Goal: Complete application form: Complete application form

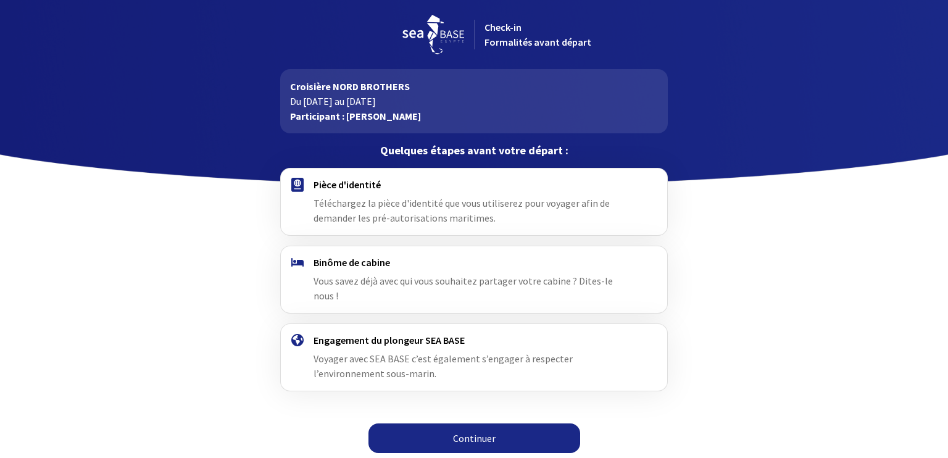
click at [482, 424] on link "Continuer" at bounding box center [475, 439] width 212 height 30
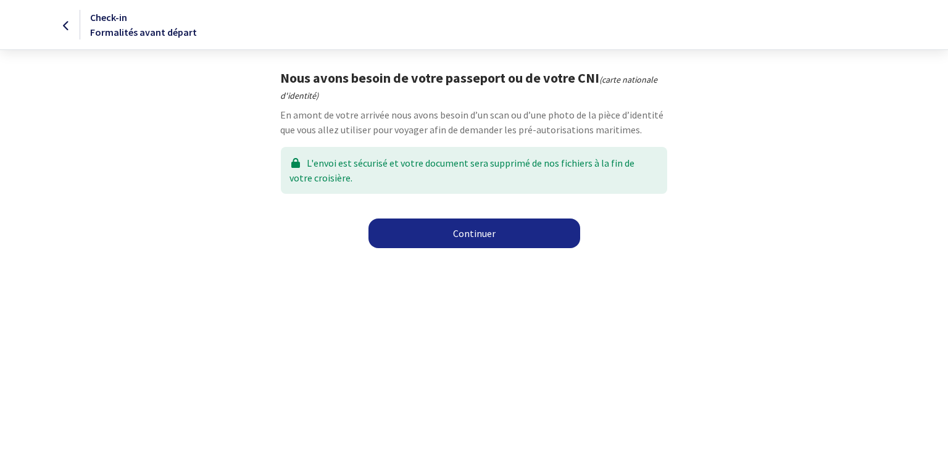
click at [473, 235] on link "Continuer" at bounding box center [475, 234] width 212 height 30
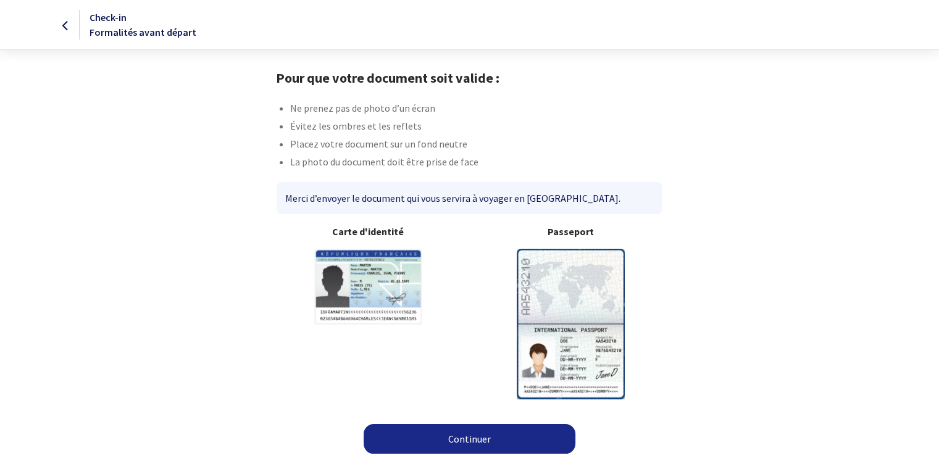
click at [558, 286] on img at bounding box center [571, 324] width 108 height 150
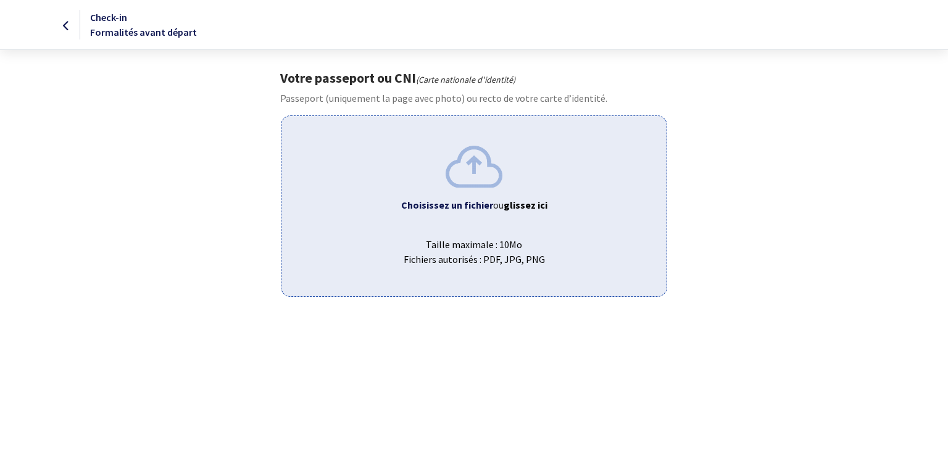
click at [469, 209] on b "Choisissez un fichier" at bounding box center [447, 205] width 92 height 12
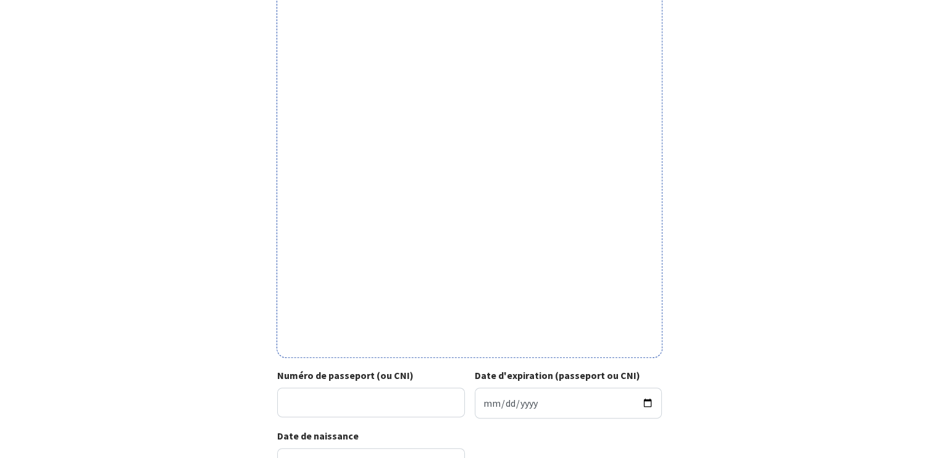
scroll to position [289, 0]
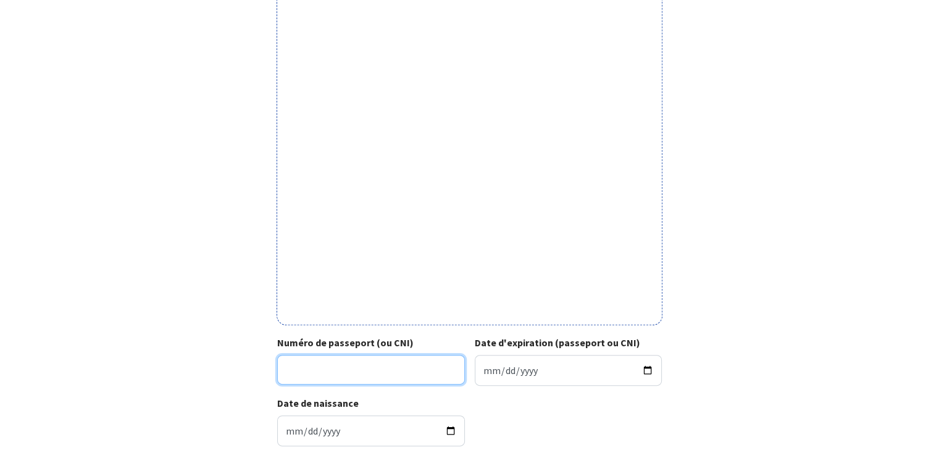
click at [343, 369] on input "Numéro de passeport (ou CNI)" at bounding box center [371, 370] width 188 height 30
type input "17EF03166"
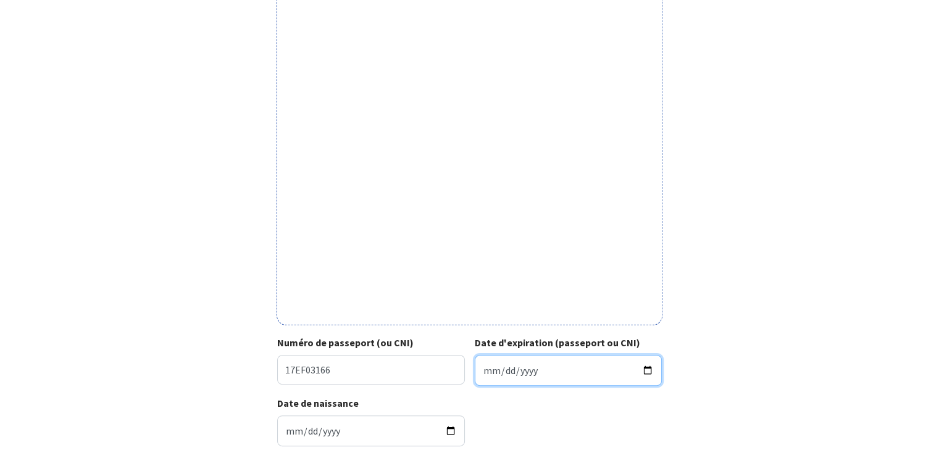
click at [483, 377] on input "Date d'expiration (passeport ou CNI)" at bounding box center [569, 370] width 188 height 31
type input "2027-10-08"
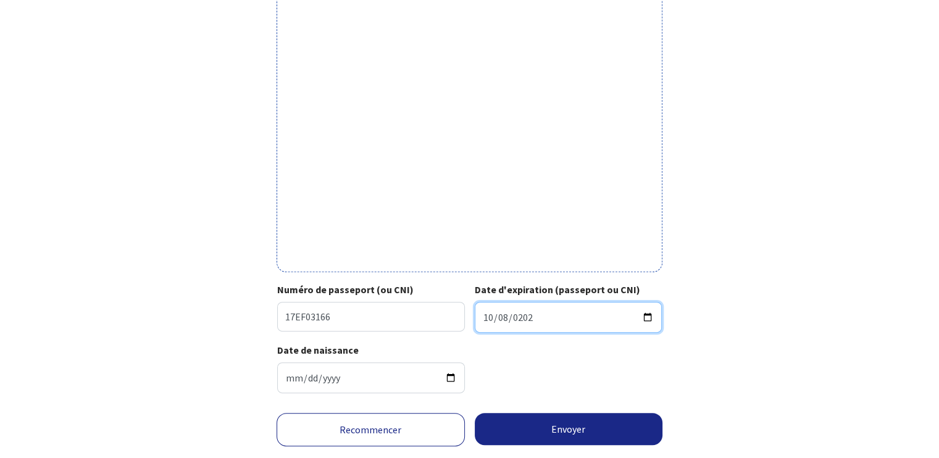
scroll to position [374, 0]
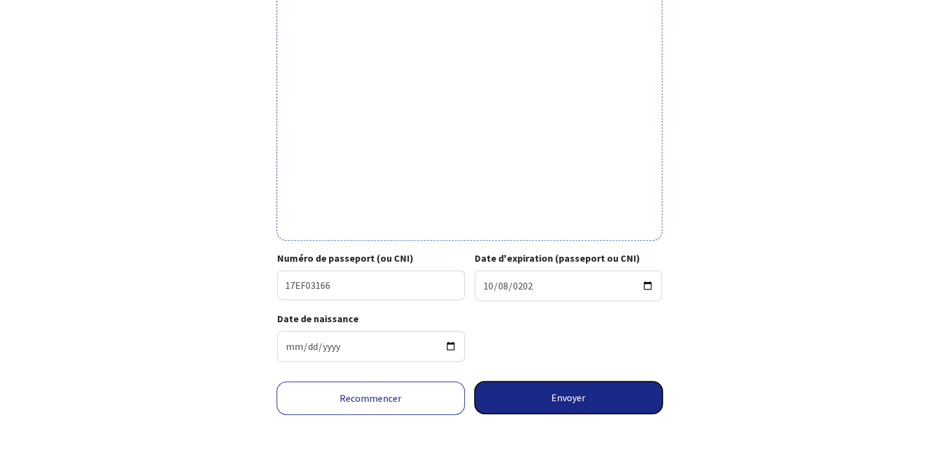
click at [561, 403] on button "Envoyer" at bounding box center [569, 398] width 188 height 32
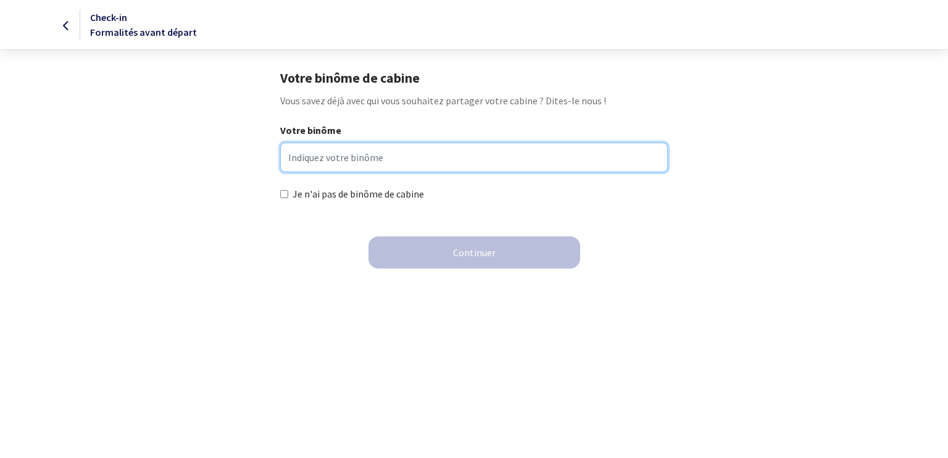
click at [348, 155] on input "Votre binôme" at bounding box center [473, 158] width 387 height 30
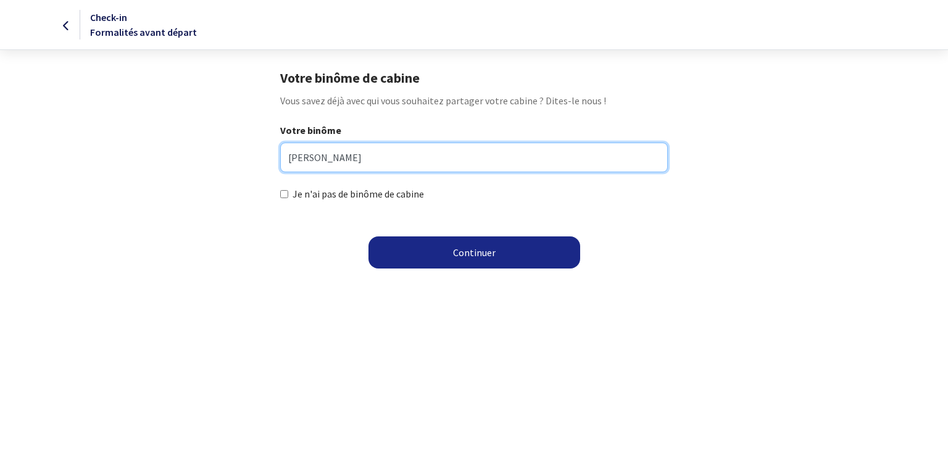
type input "Bruno Durin"
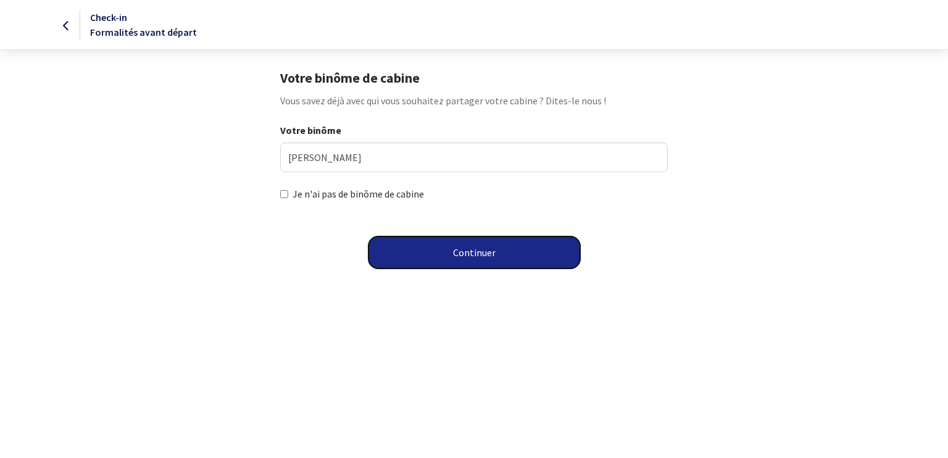
click at [464, 256] on button "Continuer" at bounding box center [475, 252] width 212 height 32
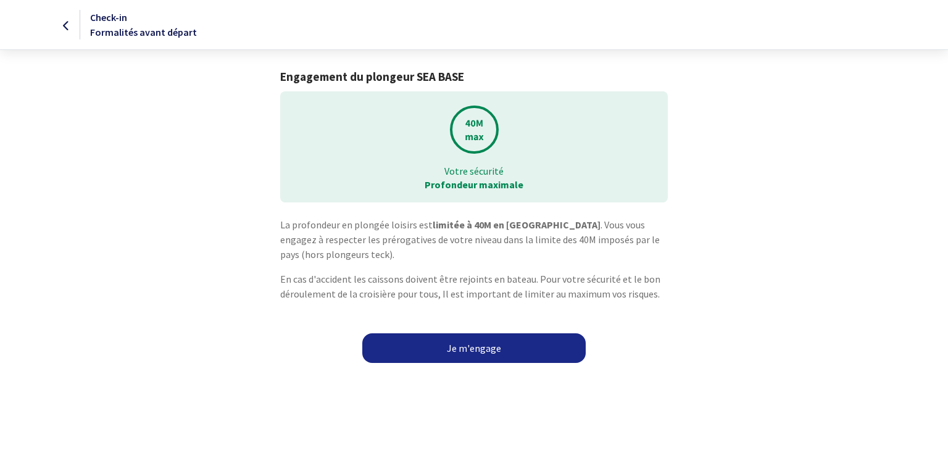
click at [464, 345] on link "Je m'engage" at bounding box center [473, 348] width 223 height 30
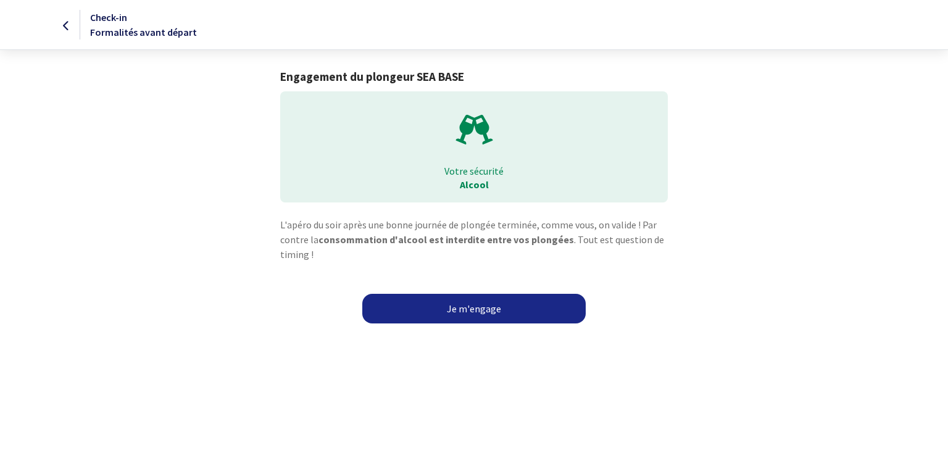
click at [471, 306] on link "Je m'engage" at bounding box center [473, 309] width 223 height 30
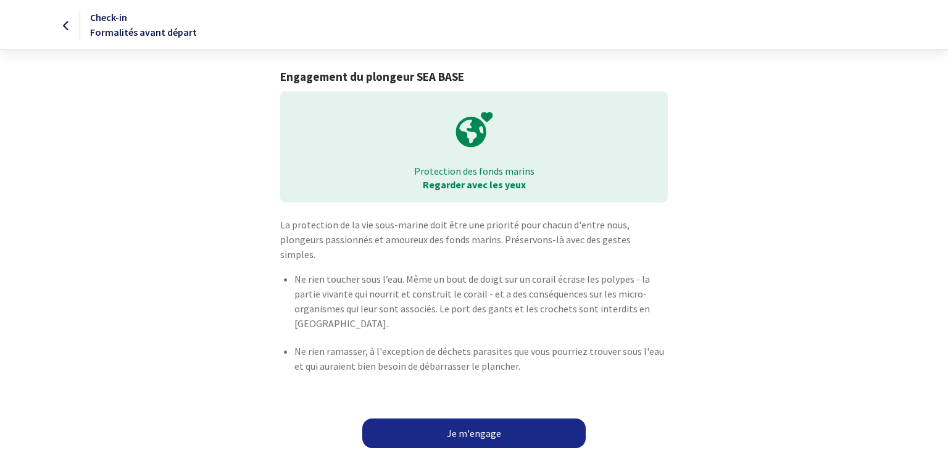
click at [472, 419] on link "Je m'engage" at bounding box center [473, 434] width 223 height 30
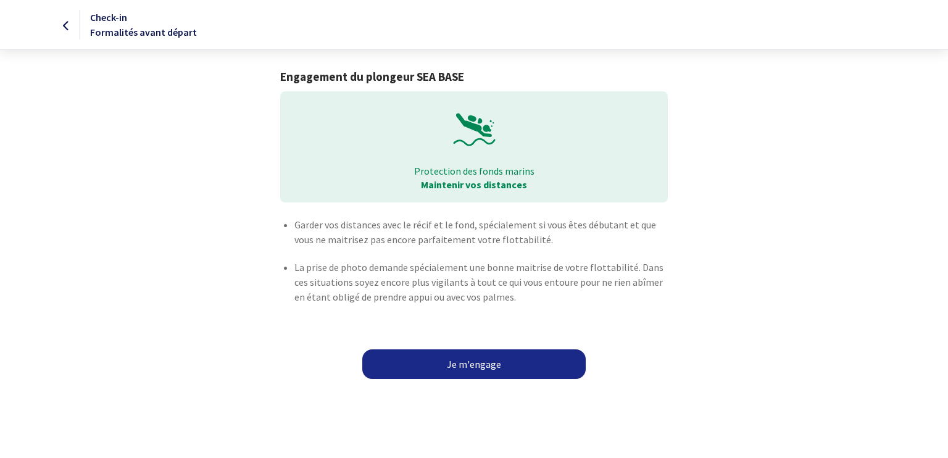
click at [464, 362] on link "Je m'engage" at bounding box center [473, 364] width 223 height 30
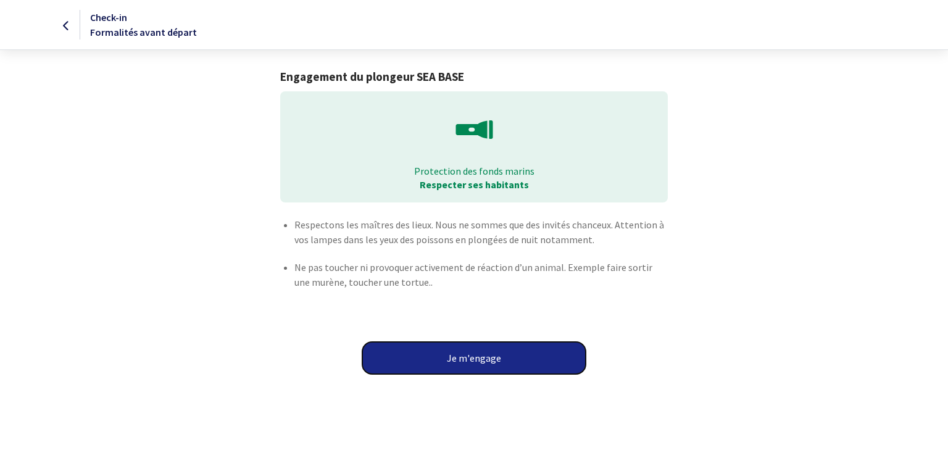
click at [470, 359] on button "Je m'engage" at bounding box center [473, 358] width 223 height 32
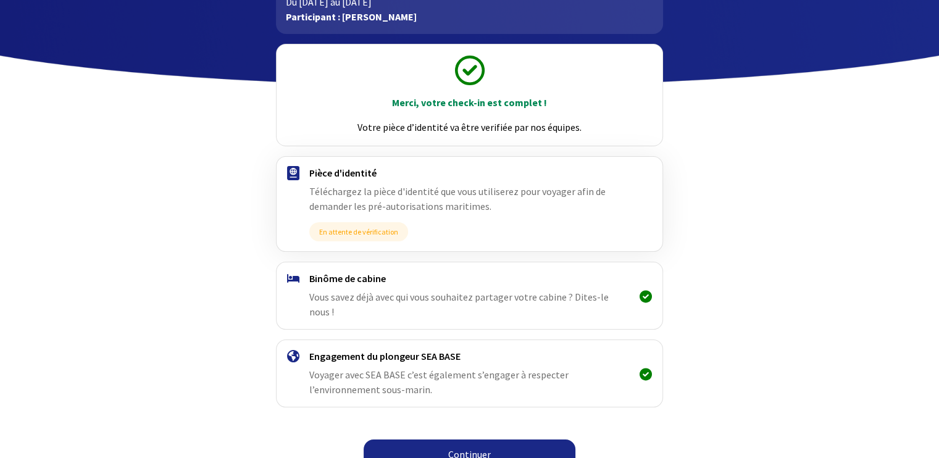
scroll to position [101, 0]
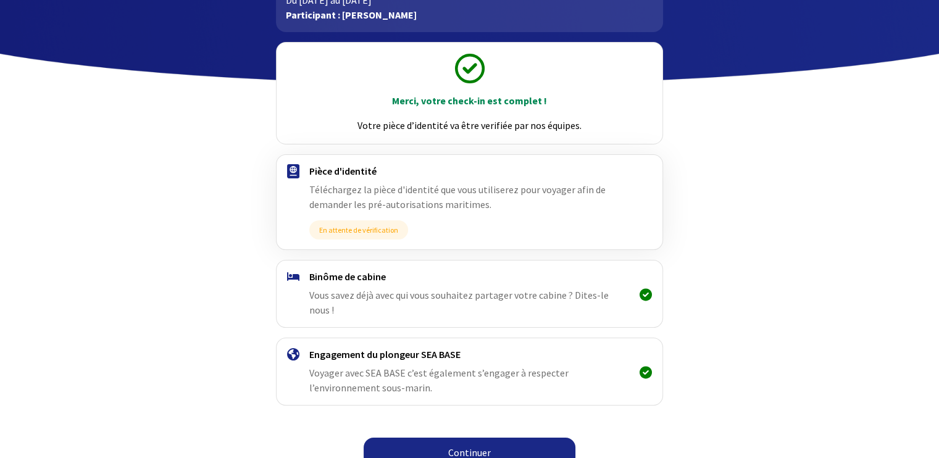
click at [456, 438] on link "Continuer" at bounding box center [470, 453] width 212 height 30
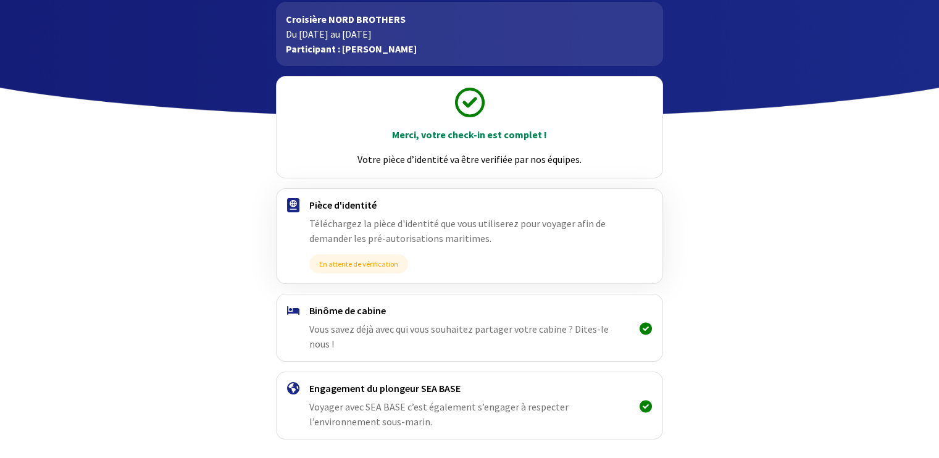
scroll to position [101, 0]
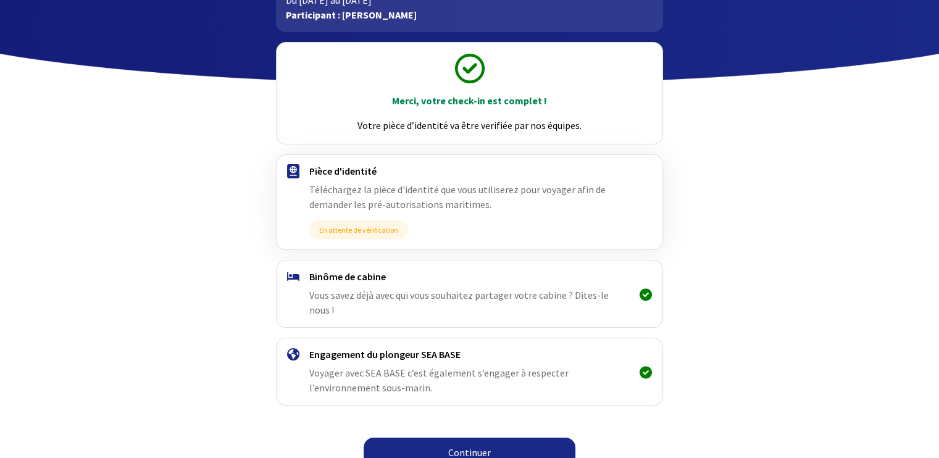
click at [472, 438] on link "Continuer" at bounding box center [470, 453] width 212 height 30
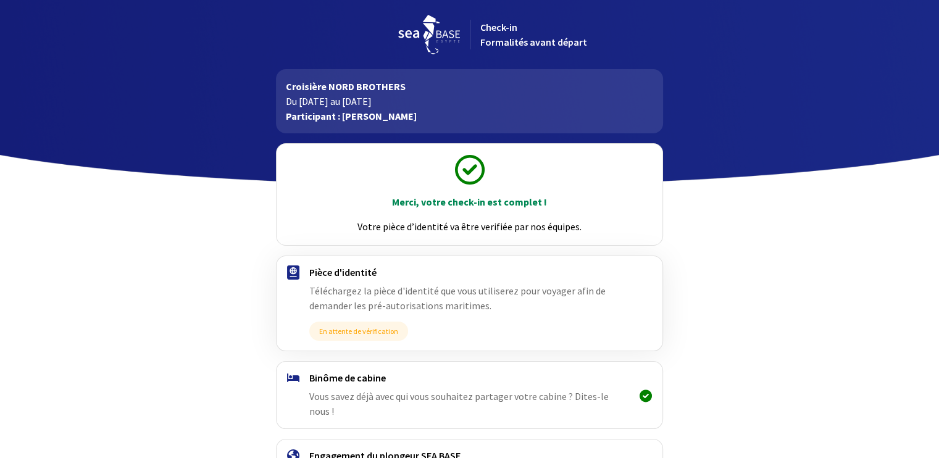
click at [432, 33] on img at bounding box center [429, 35] width 62 height 40
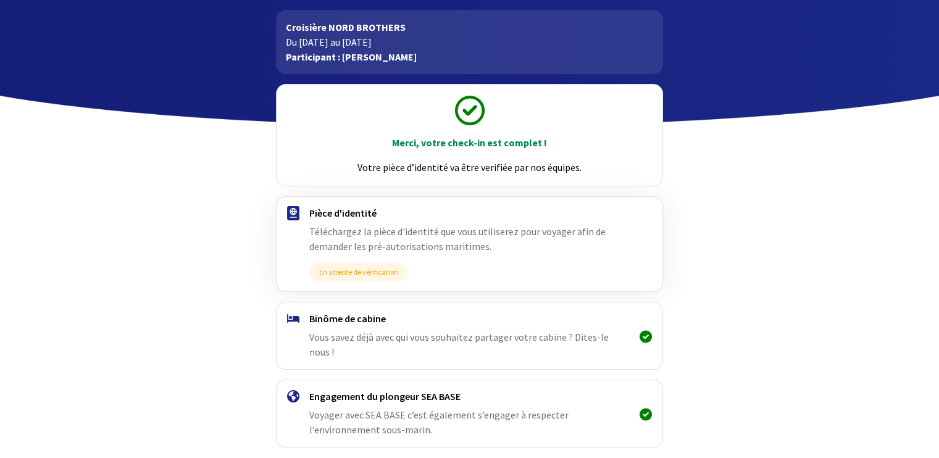
scroll to position [101, 0]
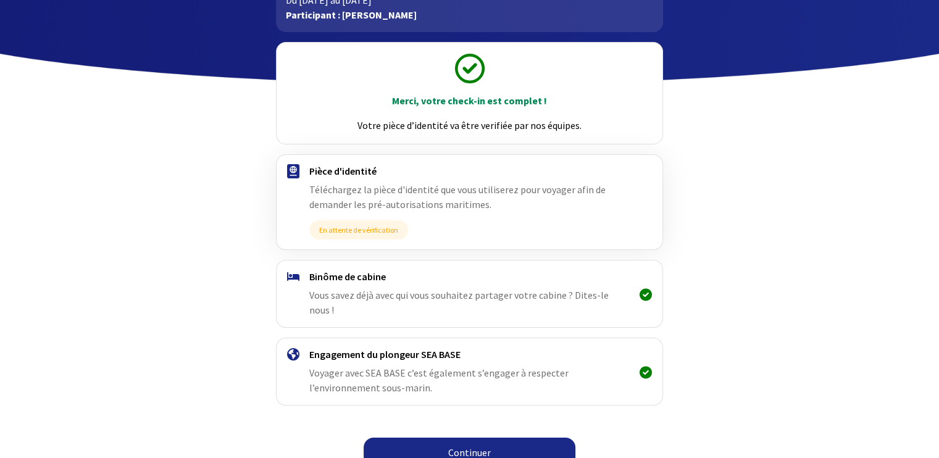
click at [469, 438] on link "Continuer" at bounding box center [470, 453] width 212 height 30
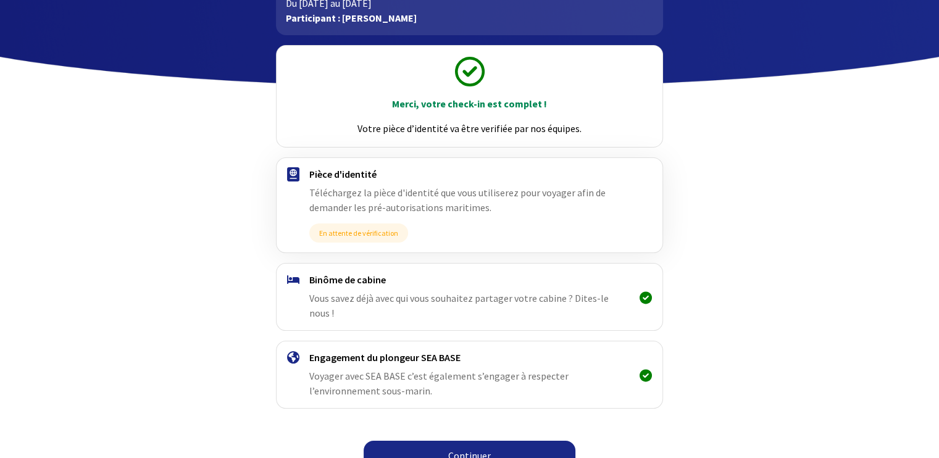
scroll to position [101, 0]
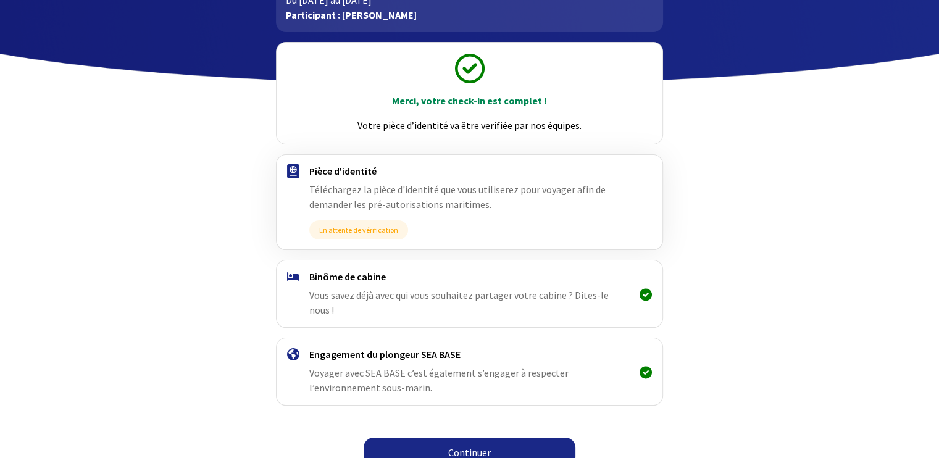
click at [456, 438] on link "Continuer" at bounding box center [470, 453] width 212 height 30
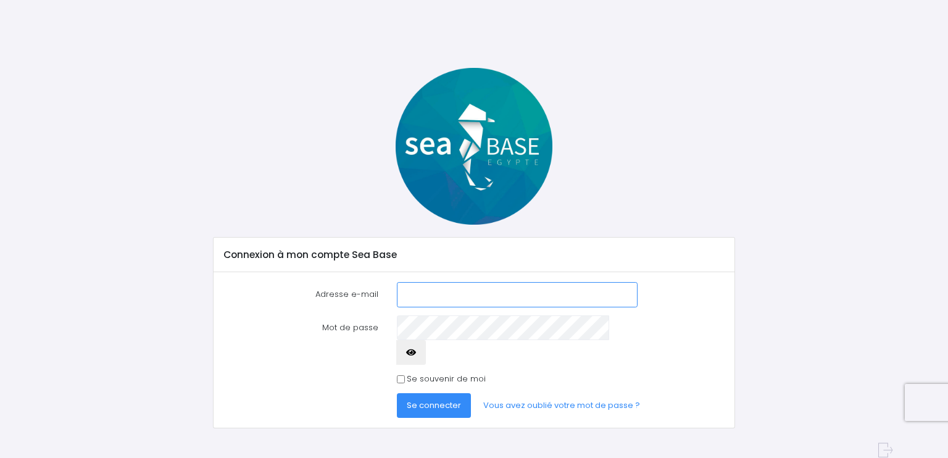
type input "gregorymartin0676@gmail.com"
click at [428, 399] on span "Se connecter" at bounding box center [434, 405] width 54 height 12
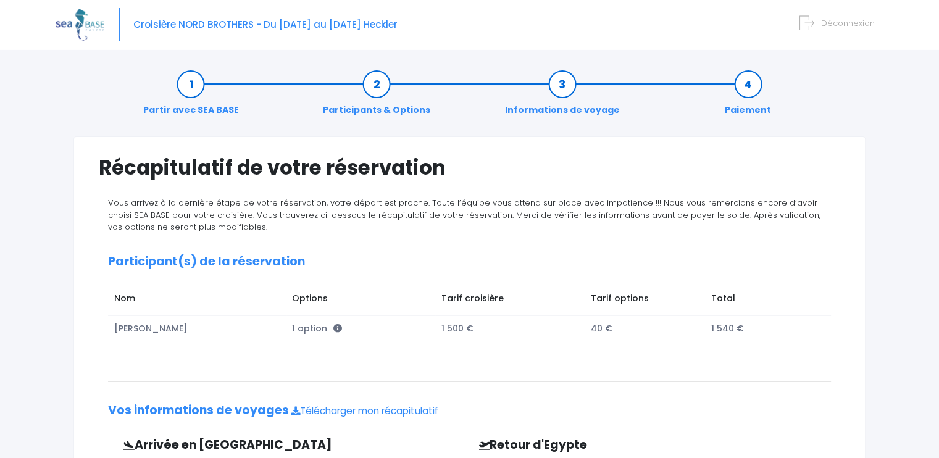
click at [378, 109] on link "Participants & Options" at bounding box center [377, 97] width 120 height 39
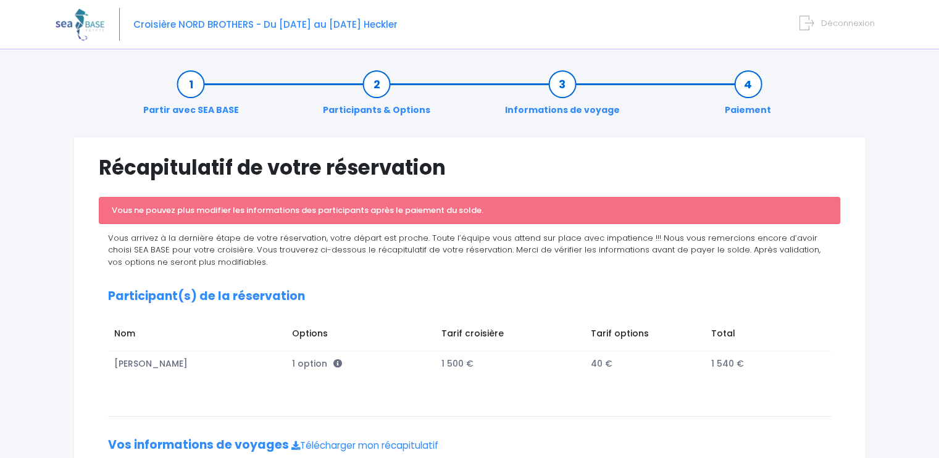
click at [811, 25] on icon at bounding box center [806, 23] width 14 height 20
